Goal: Task Accomplishment & Management: Manage account settings

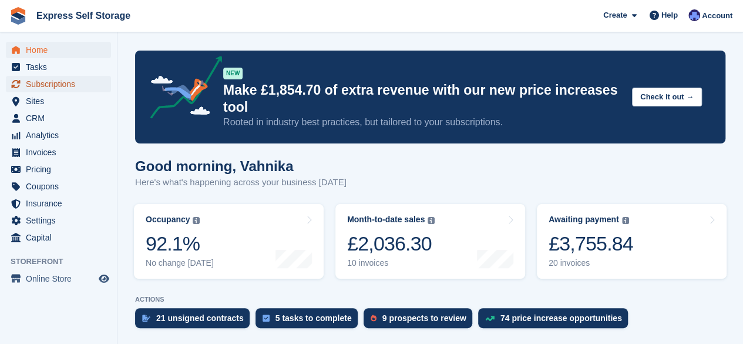
click at [76, 85] on span "Subscriptions" at bounding box center [61, 84] width 70 height 16
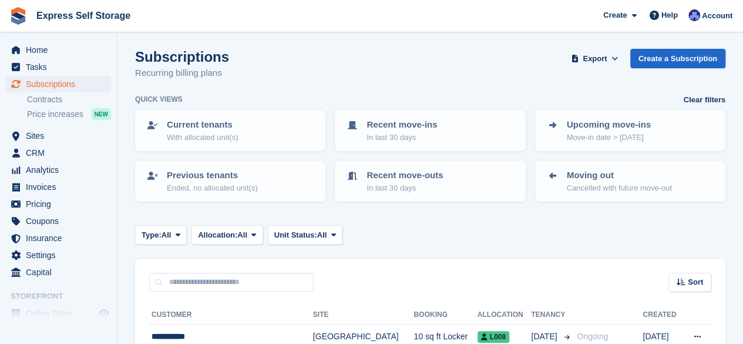
scroll to position [96, 0]
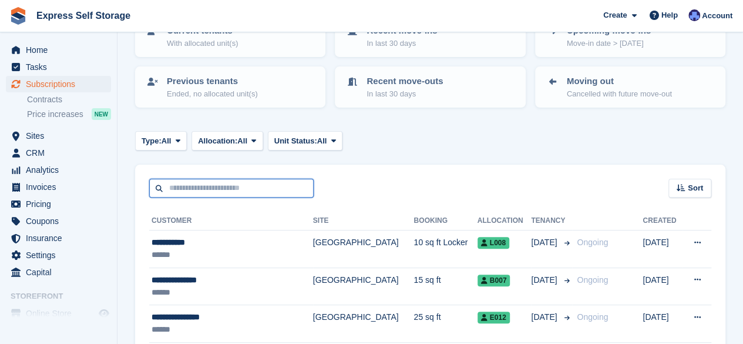
click at [261, 187] on input "text" at bounding box center [231, 188] width 164 height 19
type input "*****"
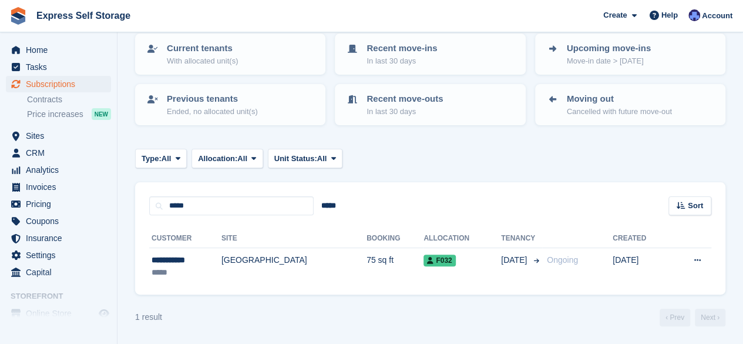
scroll to position [78, 0]
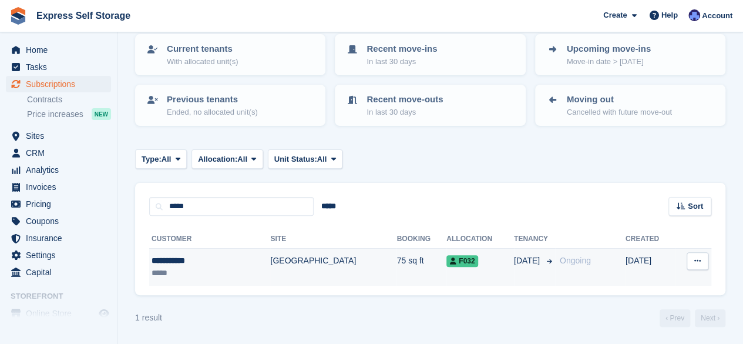
click at [270, 264] on td "[GEOGRAPHIC_DATA]" at bounding box center [333, 267] width 126 height 37
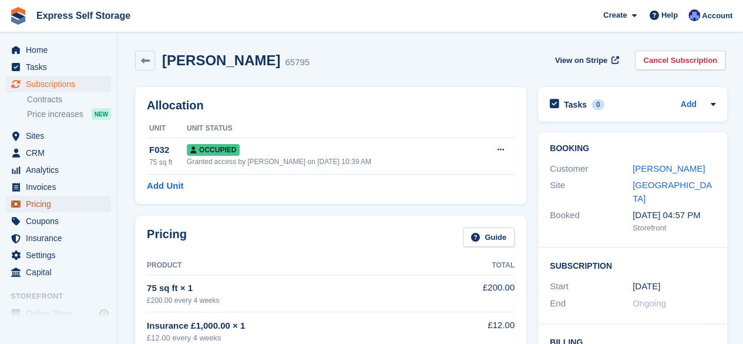
click at [62, 206] on span "Pricing" at bounding box center [61, 204] width 70 height 16
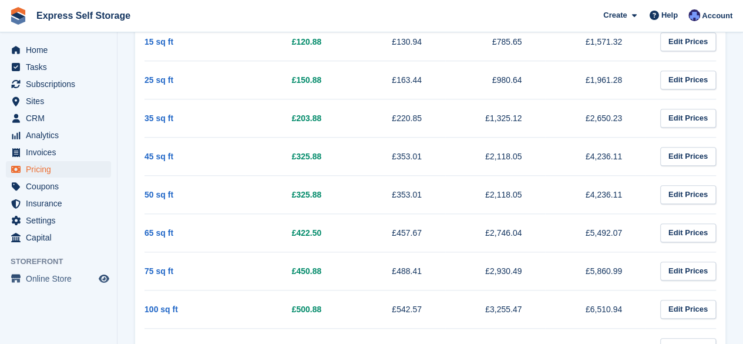
scroll to position [465, 0]
click at [70, 55] on span "Home" at bounding box center [61, 50] width 70 height 16
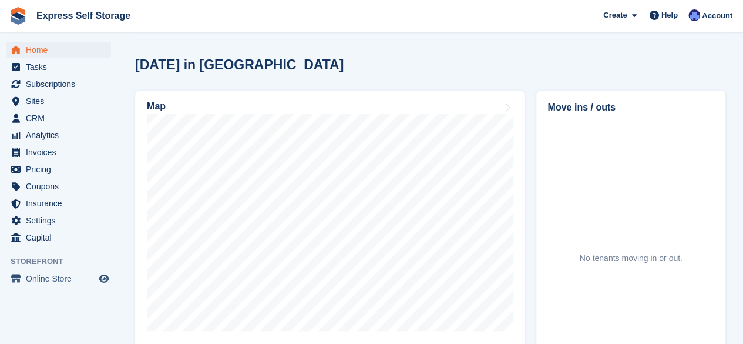
scroll to position [310, 0]
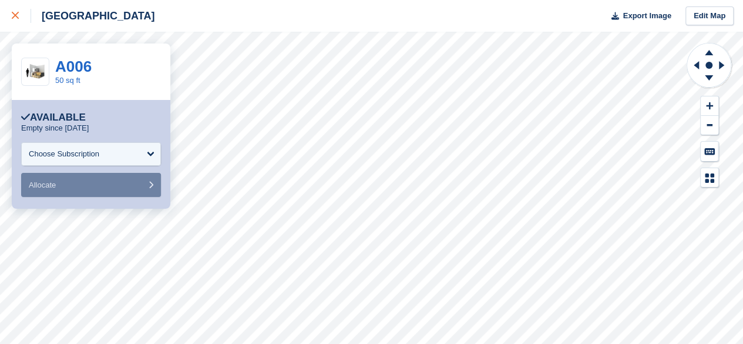
click at [10, 19] on link at bounding box center [15, 16] width 31 height 32
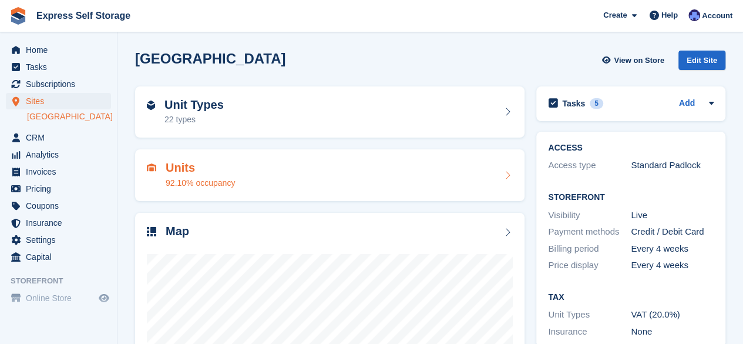
scroll to position [157, 0]
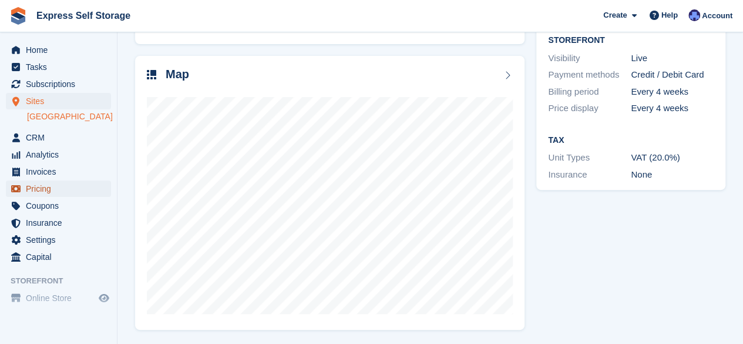
click at [29, 196] on span "Pricing" at bounding box center [61, 188] width 70 height 16
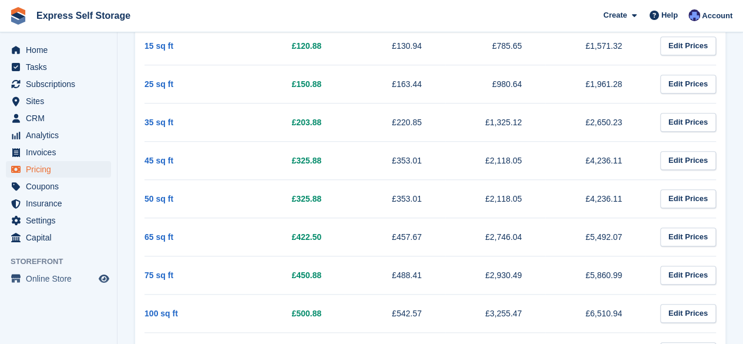
scroll to position [462, 0]
click at [51, 82] on span "Subscriptions" at bounding box center [61, 84] width 70 height 16
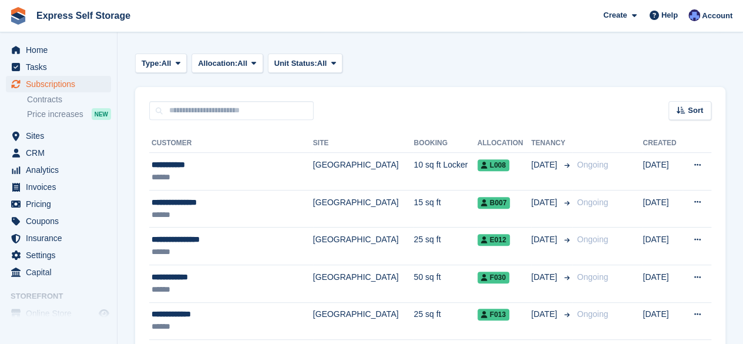
scroll to position [183, 0]
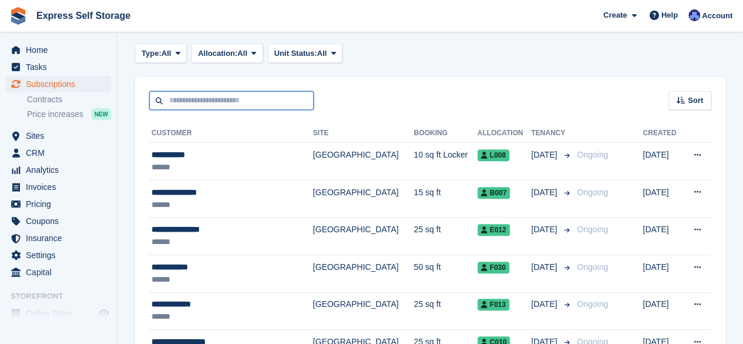
click at [239, 104] on input "text" at bounding box center [231, 100] width 164 height 19
type input "**********"
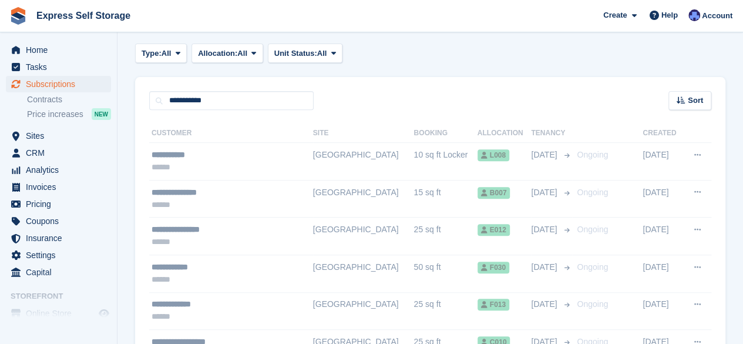
scroll to position [78, 0]
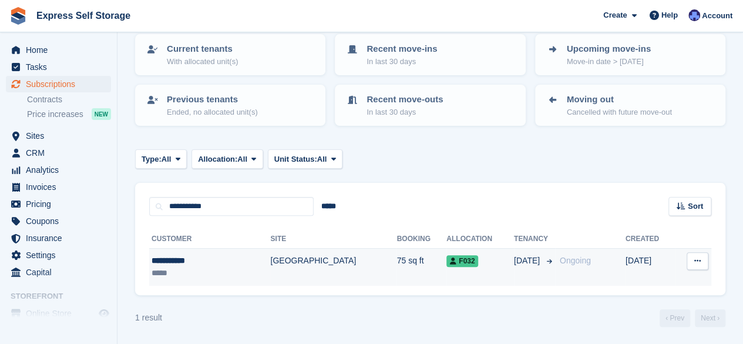
click at [323, 274] on td "[GEOGRAPHIC_DATA]" at bounding box center [333, 267] width 126 height 37
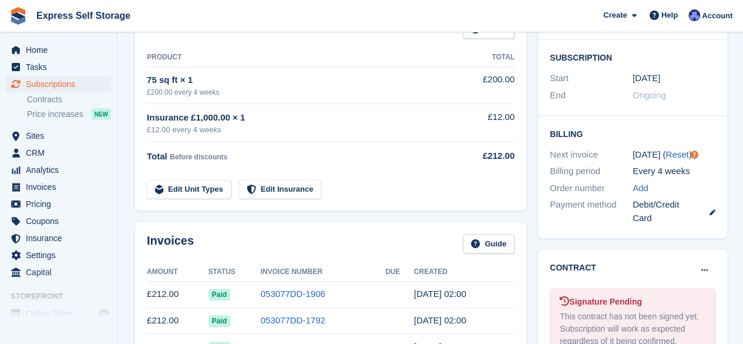
scroll to position [222, 0]
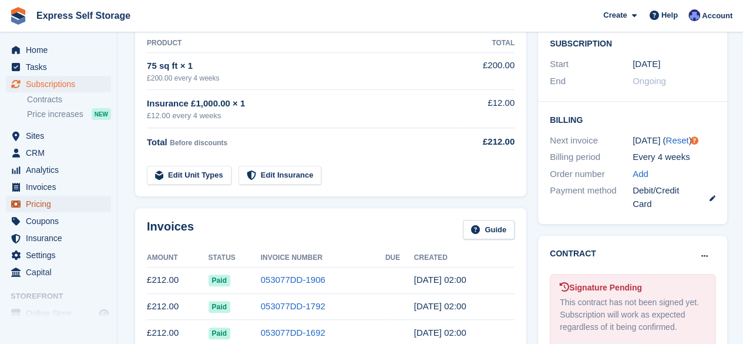
click at [43, 203] on span "Pricing" at bounding box center [61, 204] width 70 height 16
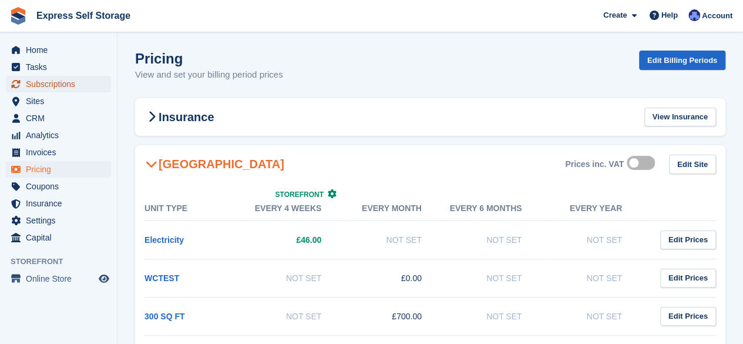
click at [56, 85] on span "Subscriptions" at bounding box center [61, 84] width 70 height 16
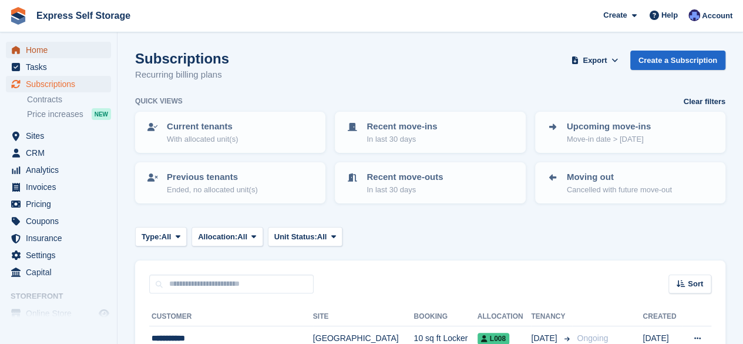
click at [61, 51] on span "Home" at bounding box center [61, 50] width 70 height 16
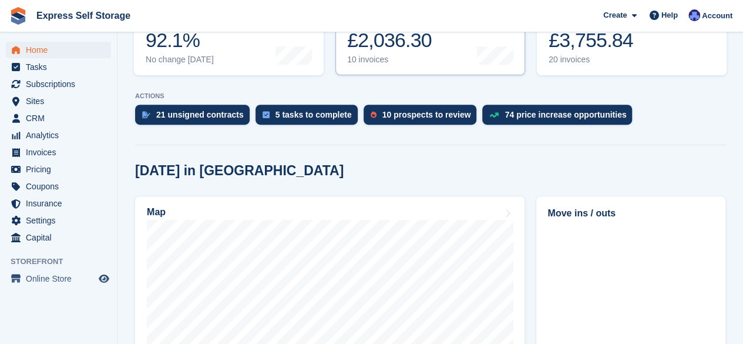
scroll to position [203, 0]
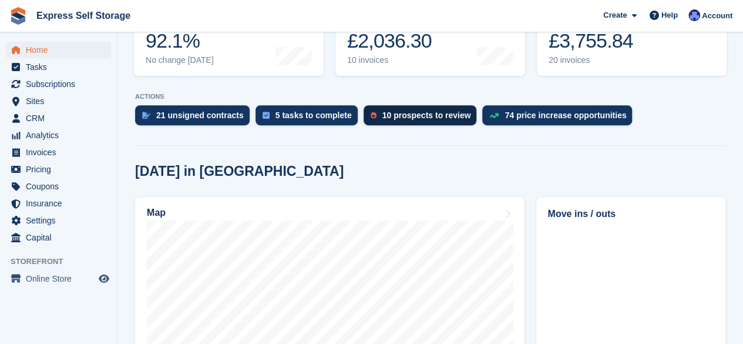
click at [427, 109] on div "10 prospects to review" at bounding box center [420, 115] width 113 height 20
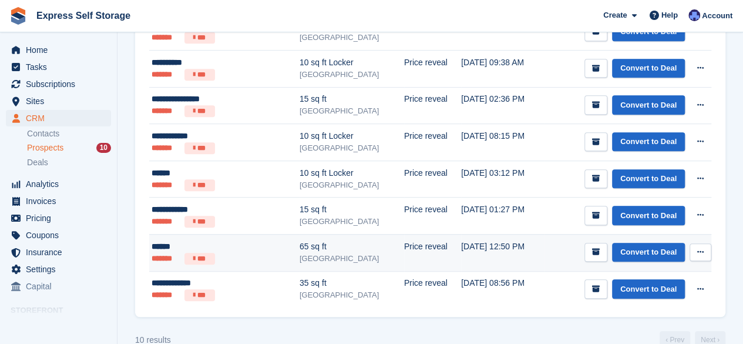
scroll to position [323, 0]
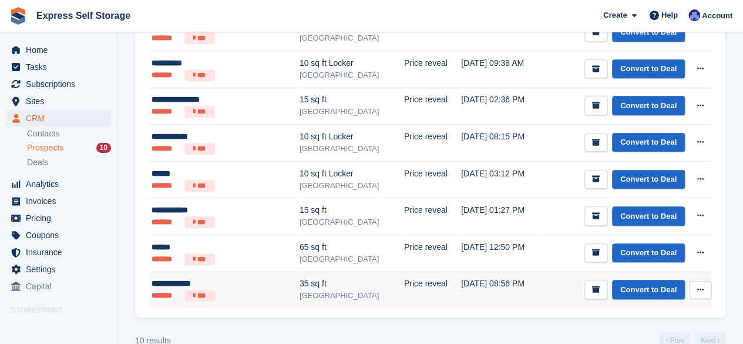
click at [461, 297] on td "[DATE] 08:56 PM" at bounding box center [502, 289] width 83 height 36
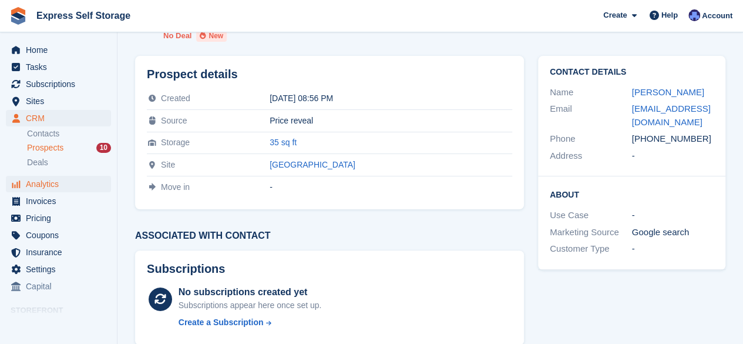
scroll to position [46, 0]
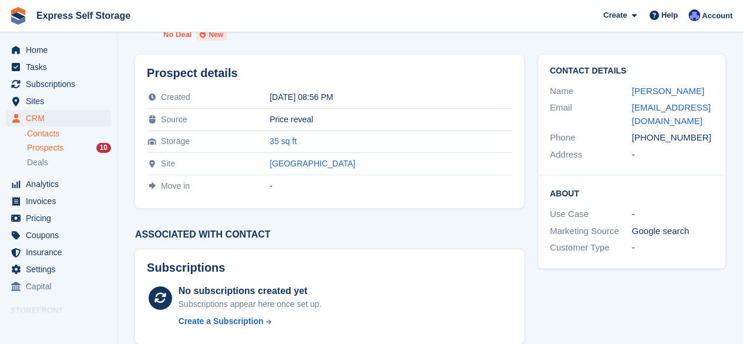
click at [54, 131] on link "Contacts" at bounding box center [69, 133] width 84 height 11
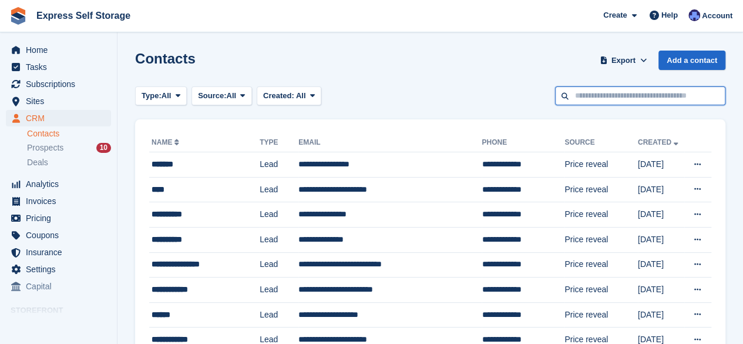
click at [650, 95] on input "text" at bounding box center [640, 95] width 170 height 19
type input "******"
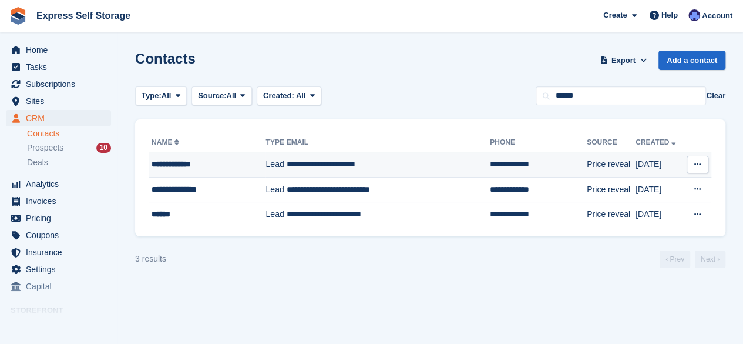
click at [444, 173] on td "**********" at bounding box center [388, 164] width 203 height 25
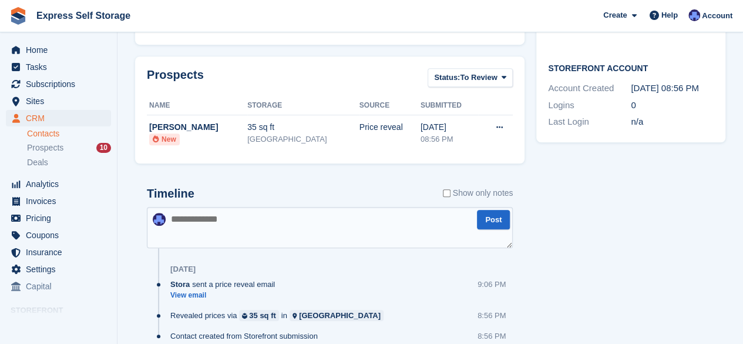
scroll to position [403, 0]
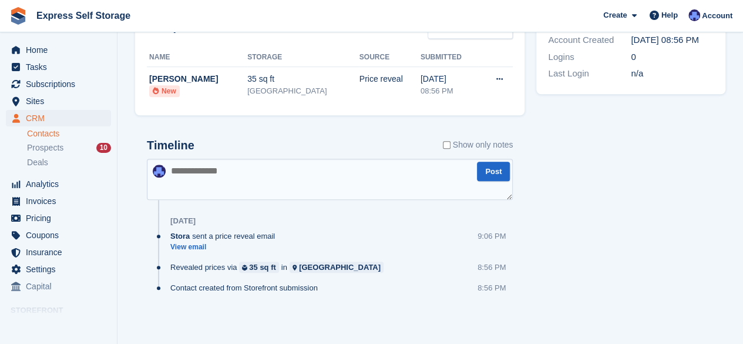
click at [290, 165] on textarea at bounding box center [330, 179] width 366 height 41
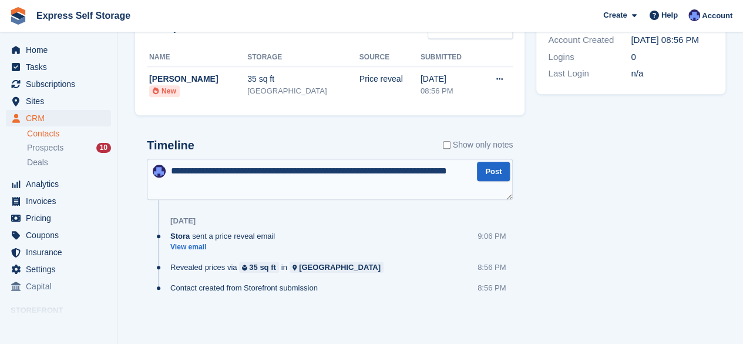
type textarea "**********"
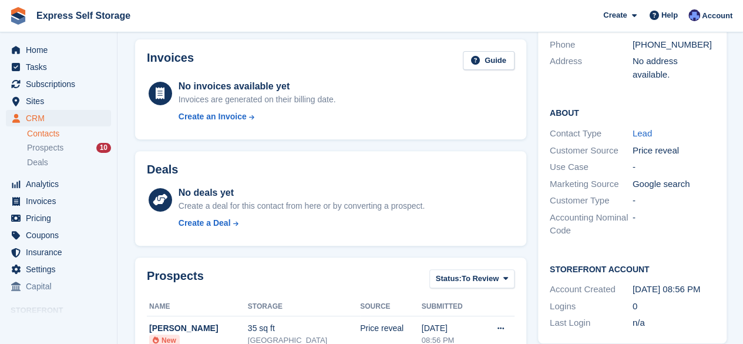
scroll to position [0, 0]
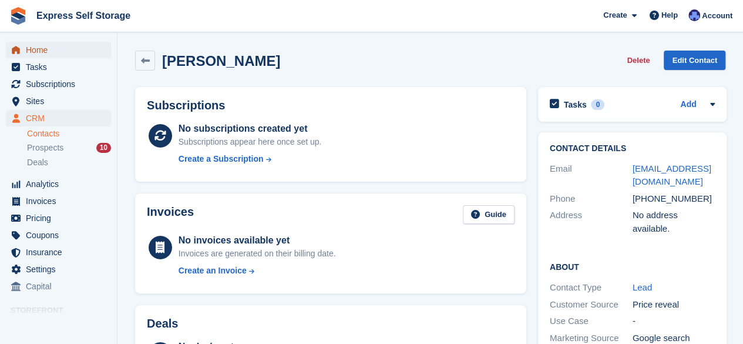
click at [86, 49] on span "Home" at bounding box center [61, 50] width 70 height 16
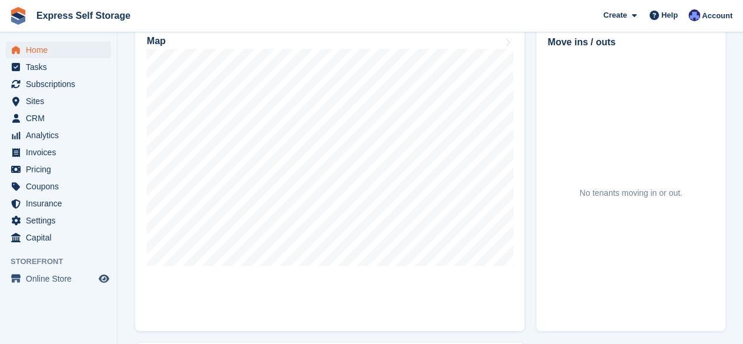
scroll to position [375, 0]
click at [46, 51] on span "Home" at bounding box center [61, 50] width 70 height 16
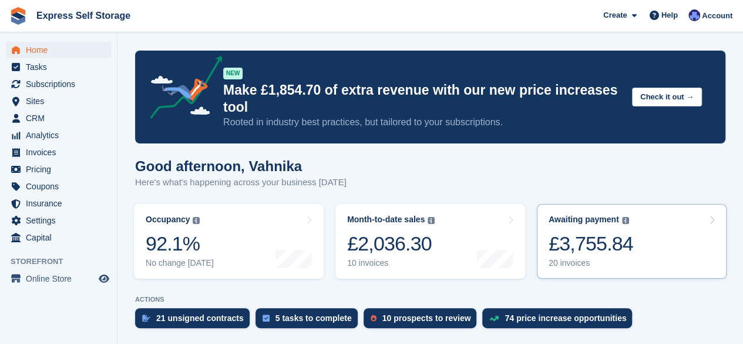
scroll to position [139, 0]
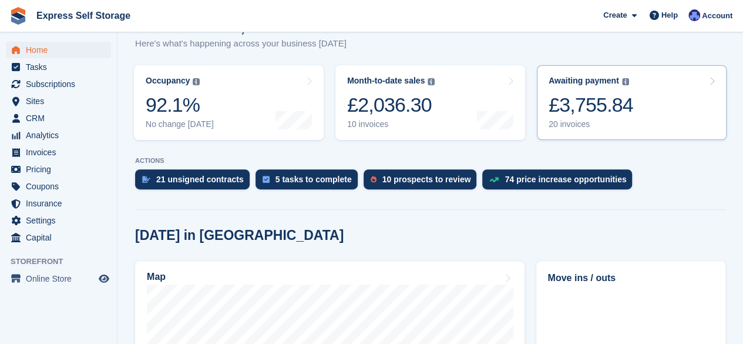
click at [613, 97] on div "£3,755.84" at bounding box center [591, 105] width 85 height 24
